Goal: Information Seeking & Learning: Learn about a topic

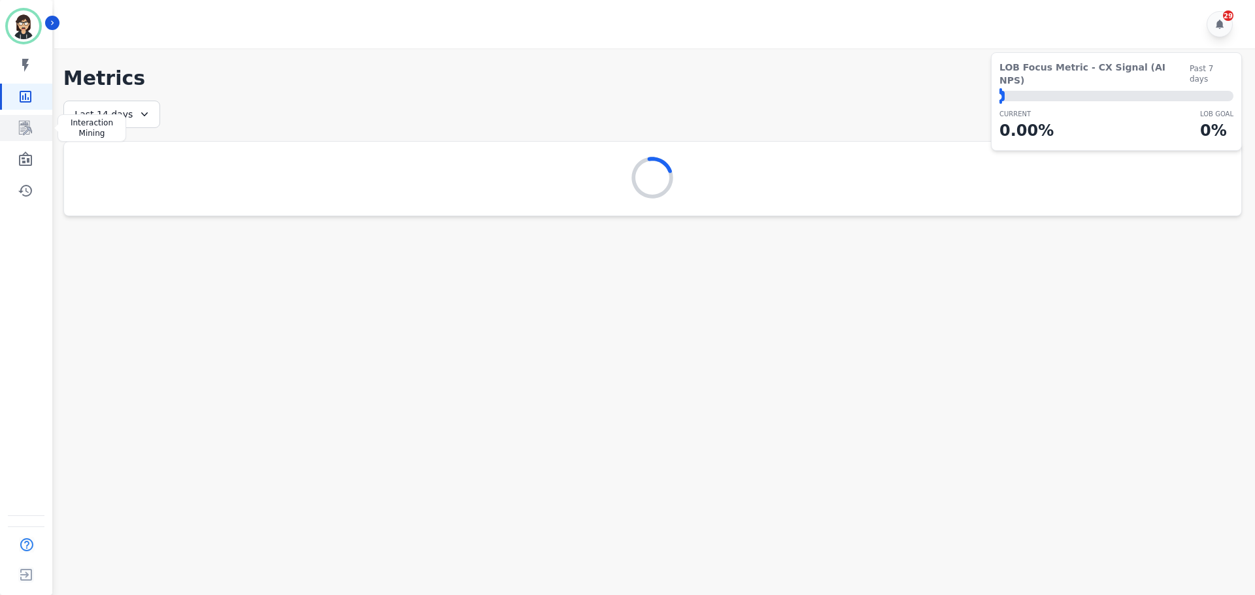
click at [35, 121] on link "Sidebar" at bounding box center [27, 128] width 50 height 26
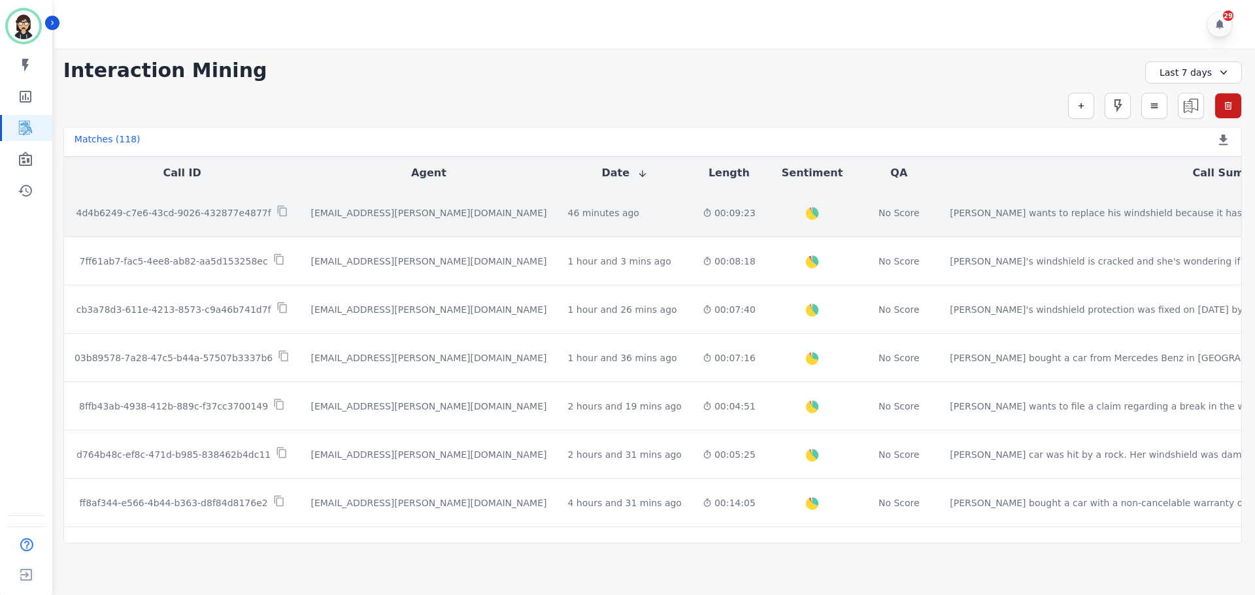
click at [338, 211] on div "[EMAIL_ADDRESS][PERSON_NAME][DOMAIN_NAME]" at bounding box center [428, 212] width 236 height 13
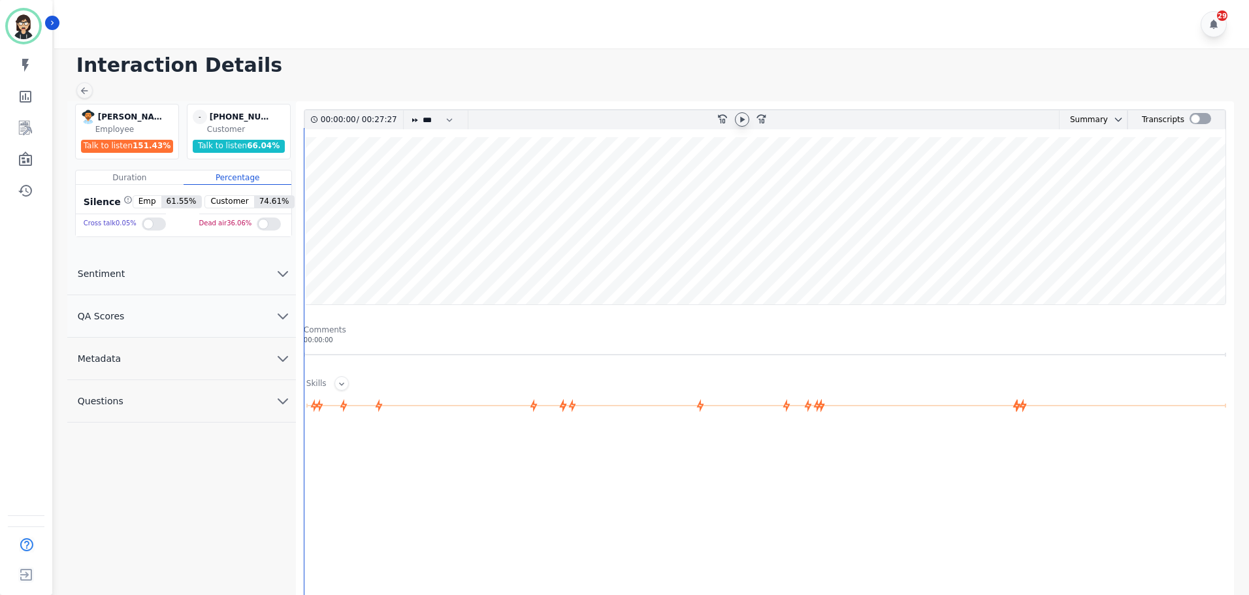
click at [742, 118] on icon at bounding box center [742, 119] width 5 height 6
click at [369, 189] on wave at bounding box center [765, 220] width 921 height 167
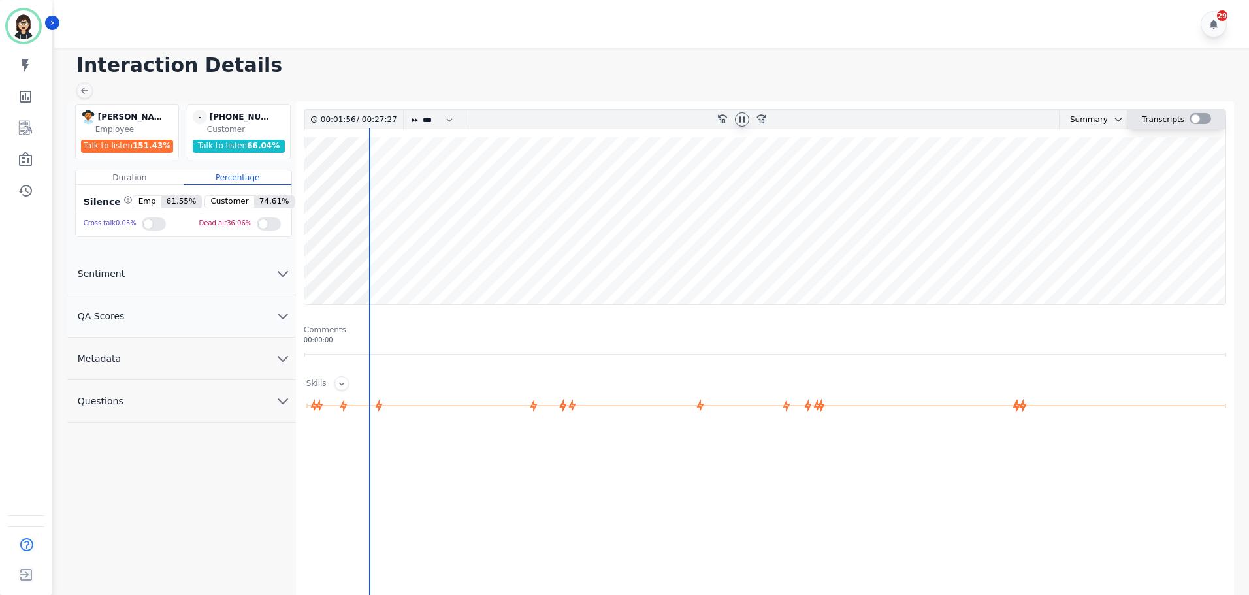
click at [1202, 116] on div at bounding box center [1201, 118] width 22 height 11
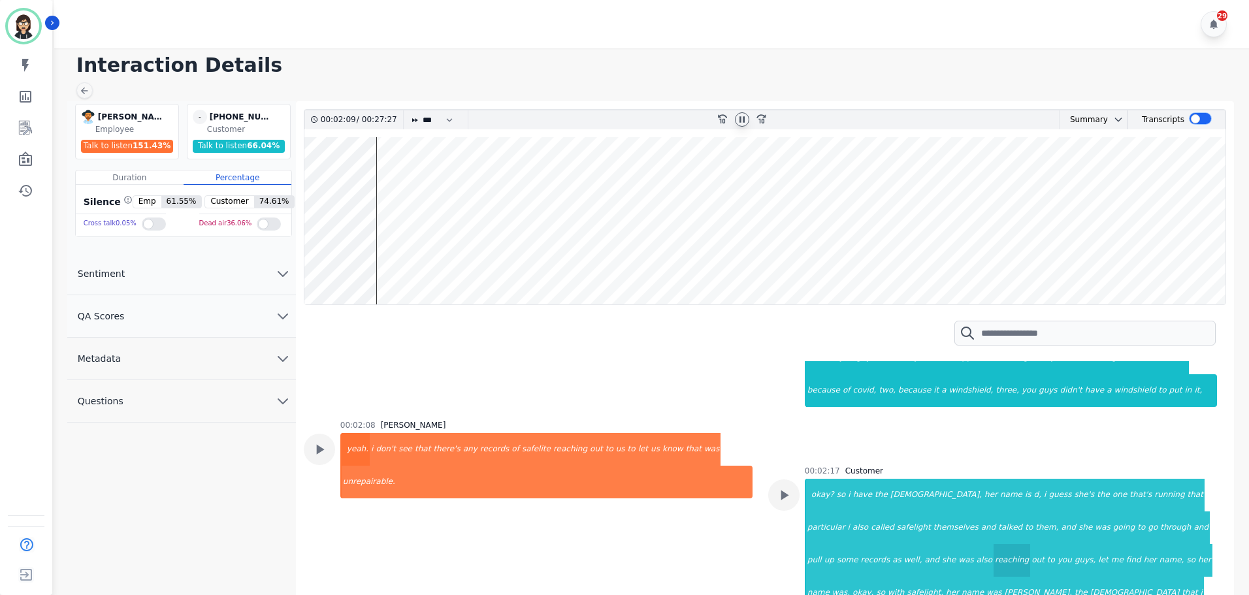
scroll to position [915, 0]
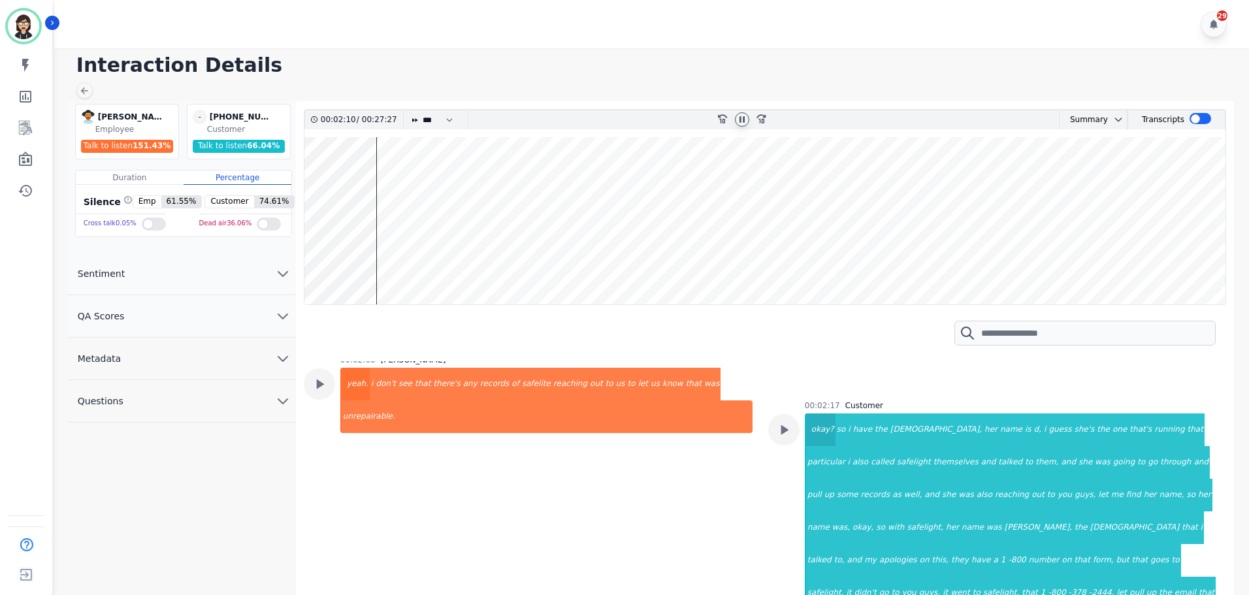
click at [811, 414] on div "okay?" at bounding box center [820, 430] width 29 height 33
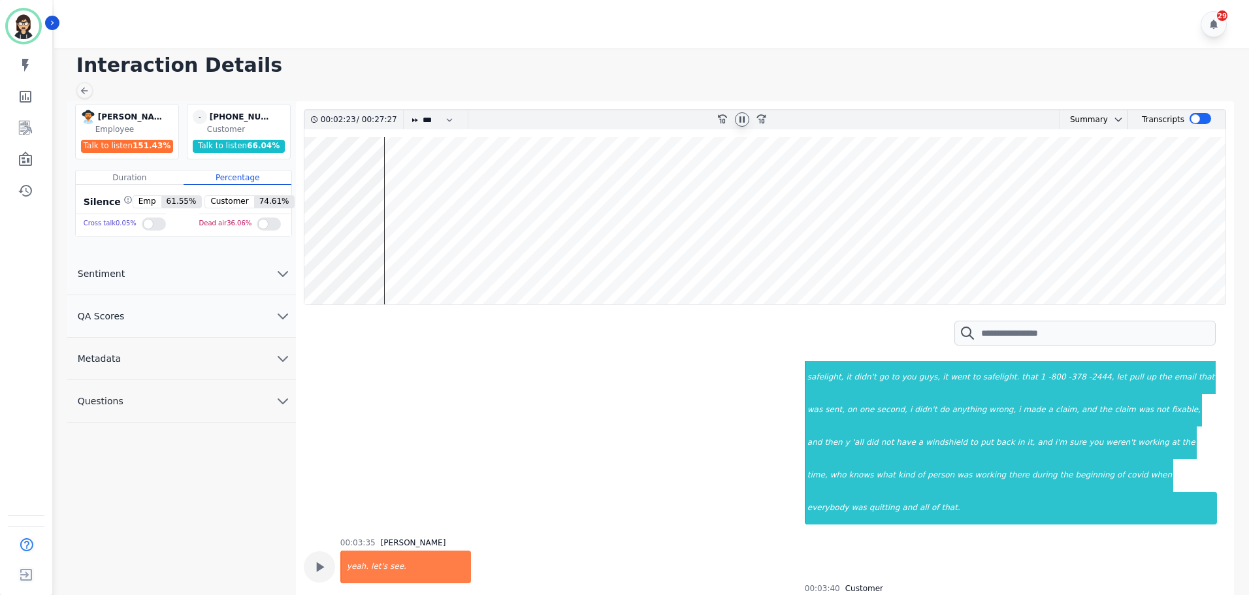
scroll to position [1111, 0]
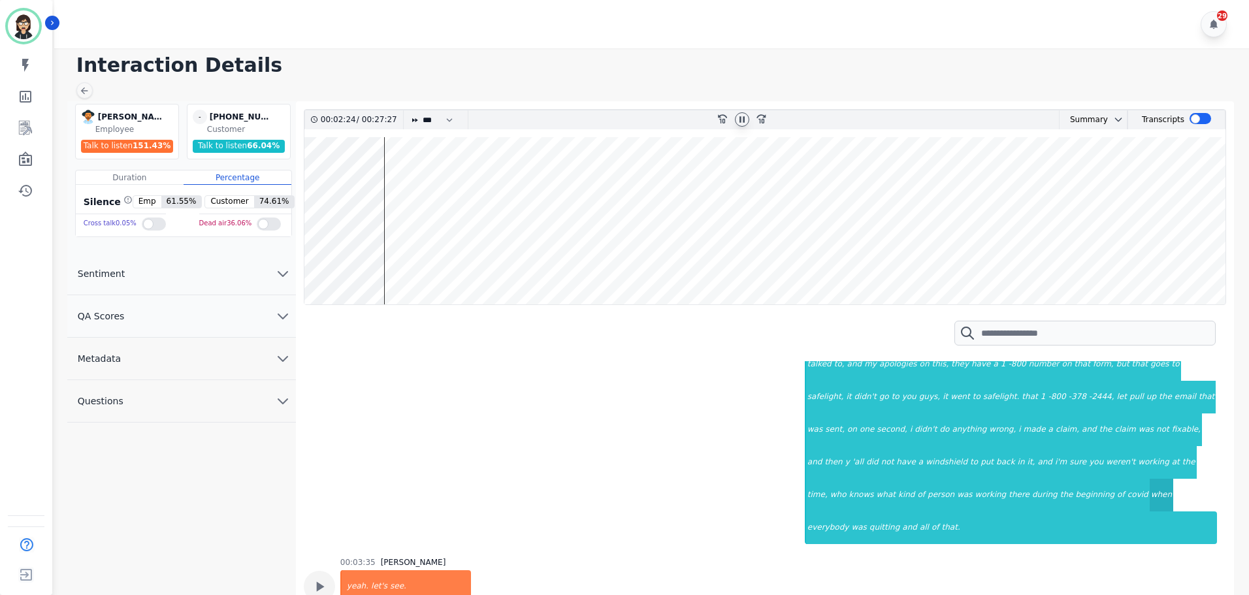
click at [1150, 479] on div "when" at bounding box center [1162, 495] width 24 height 33
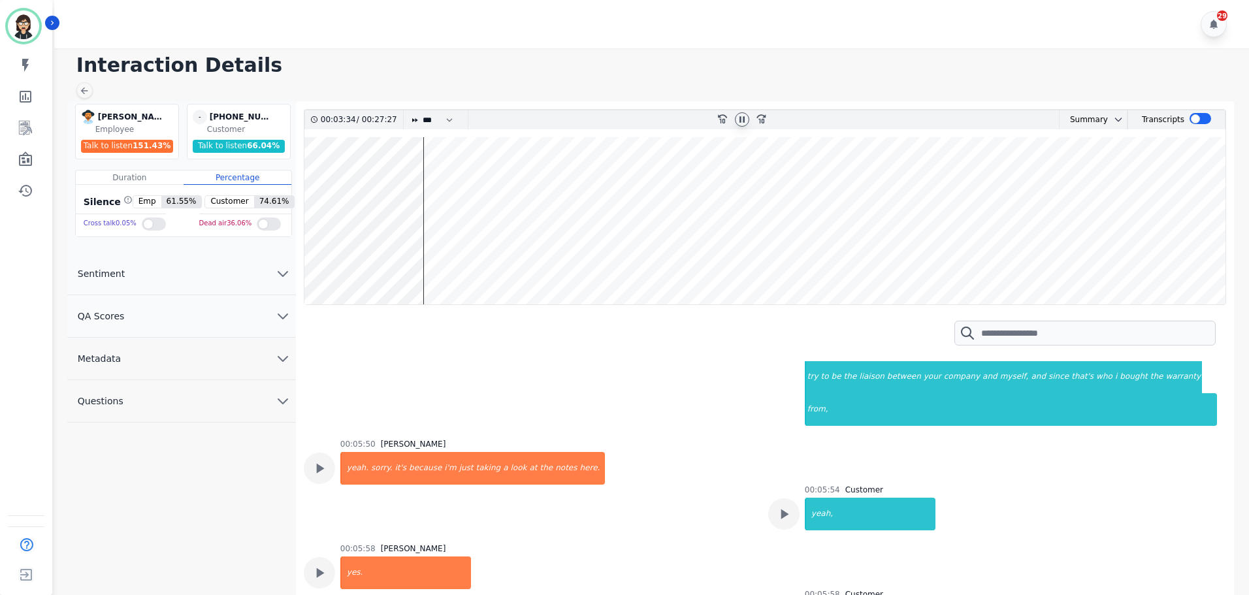
scroll to position [1895, 0]
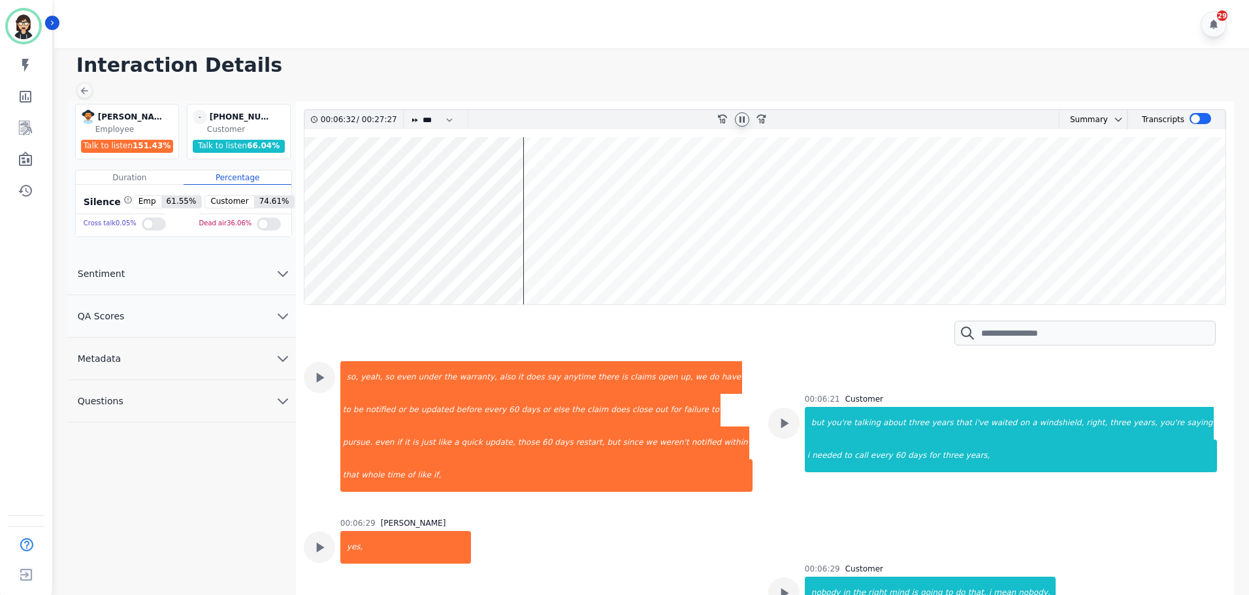
scroll to position [2287, 0]
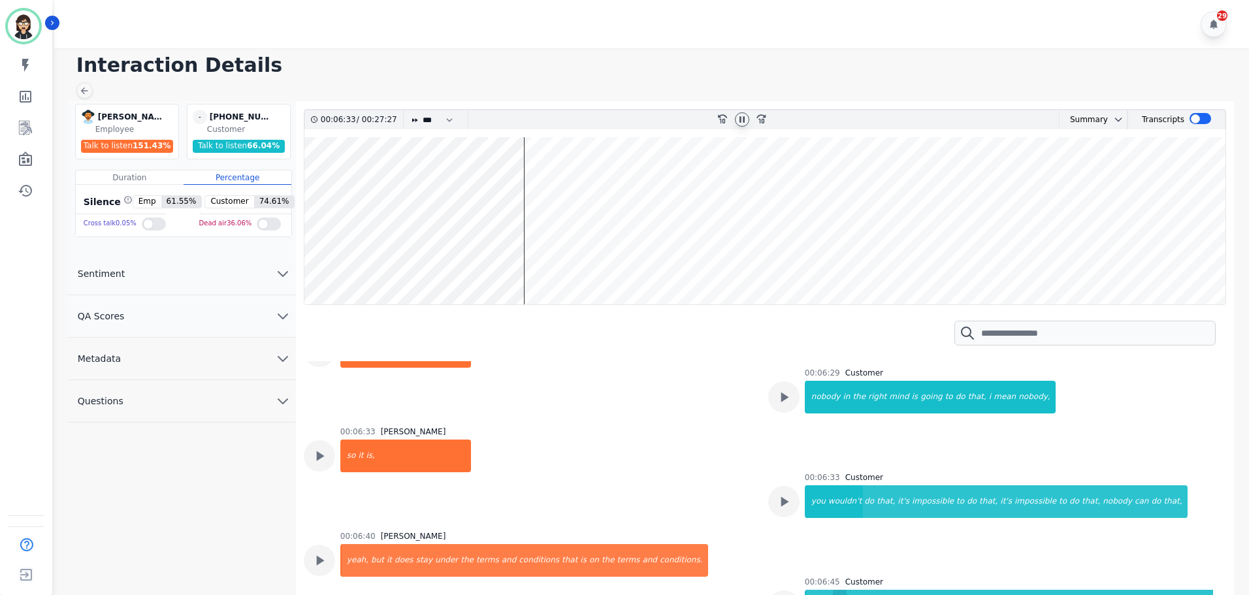
click at [839, 590] on div "'all" at bounding box center [840, 606] width 14 height 33
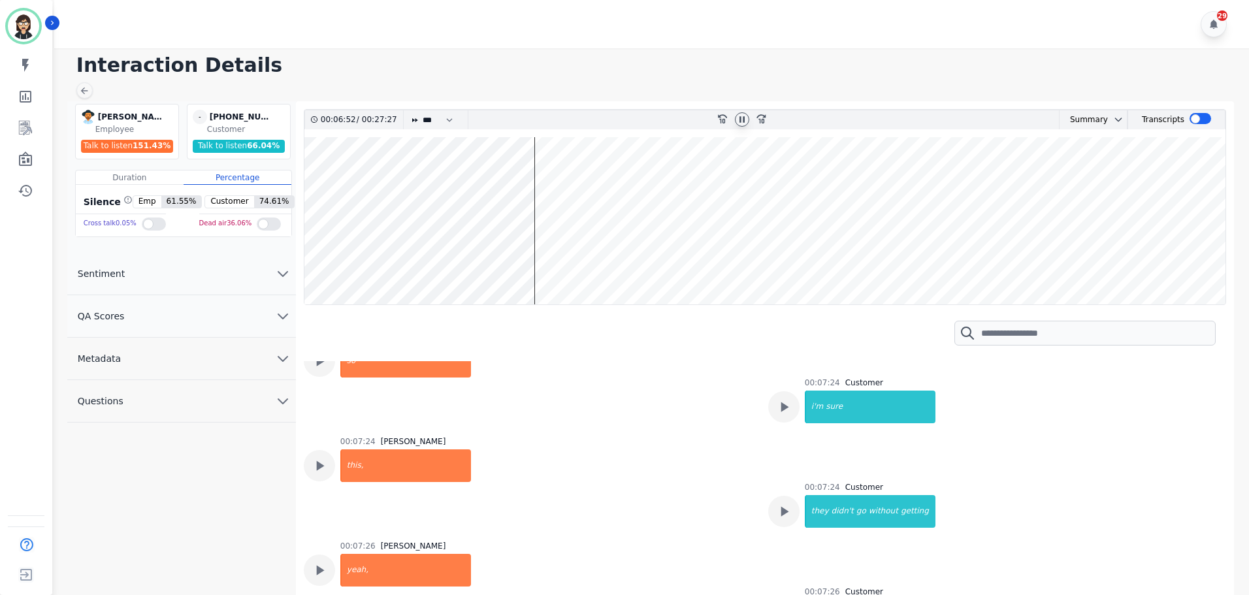
scroll to position [2810, 0]
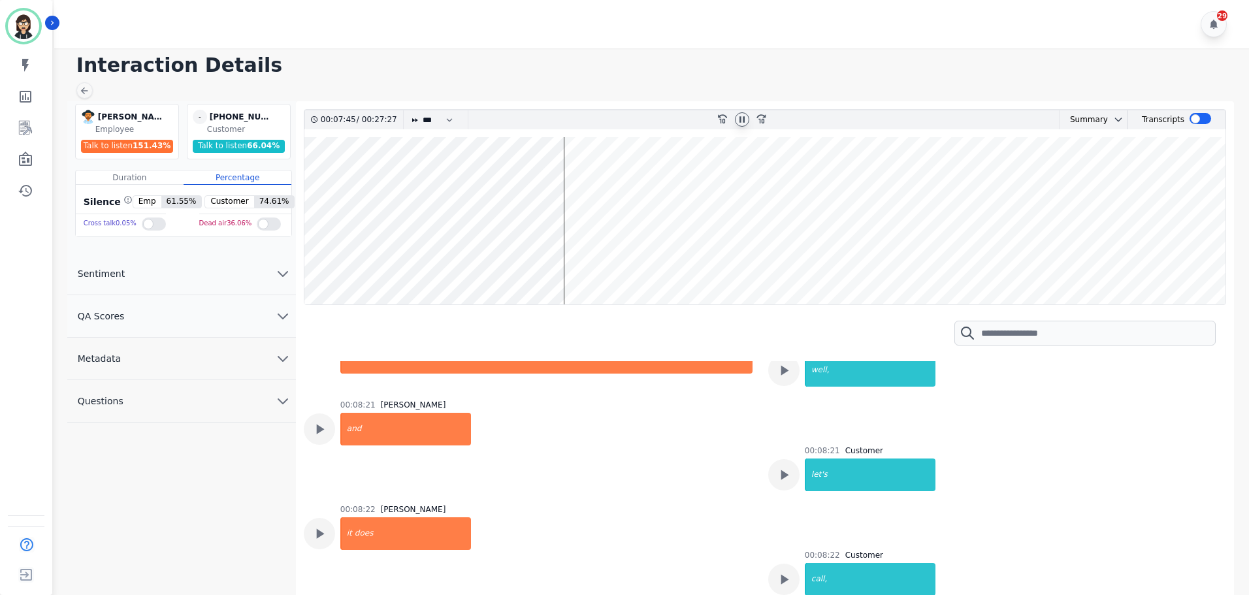
scroll to position [3659, 0]
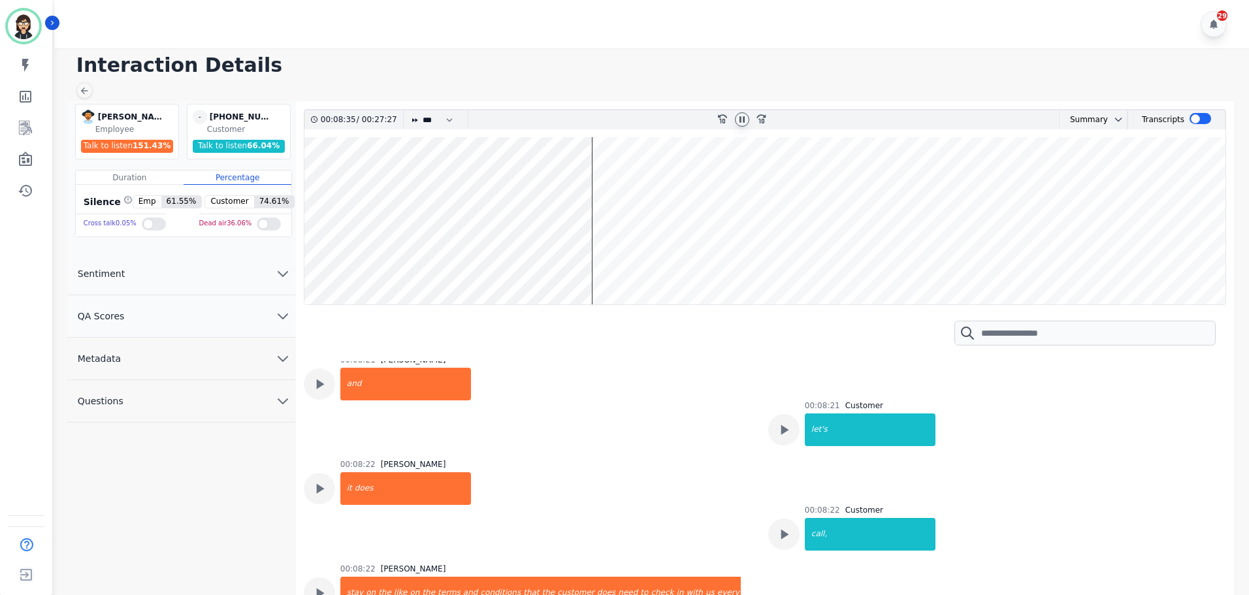
click at [742, 114] on icon at bounding box center [742, 119] width 10 height 10
